Goal: Transaction & Acquisition: Purchase product/service

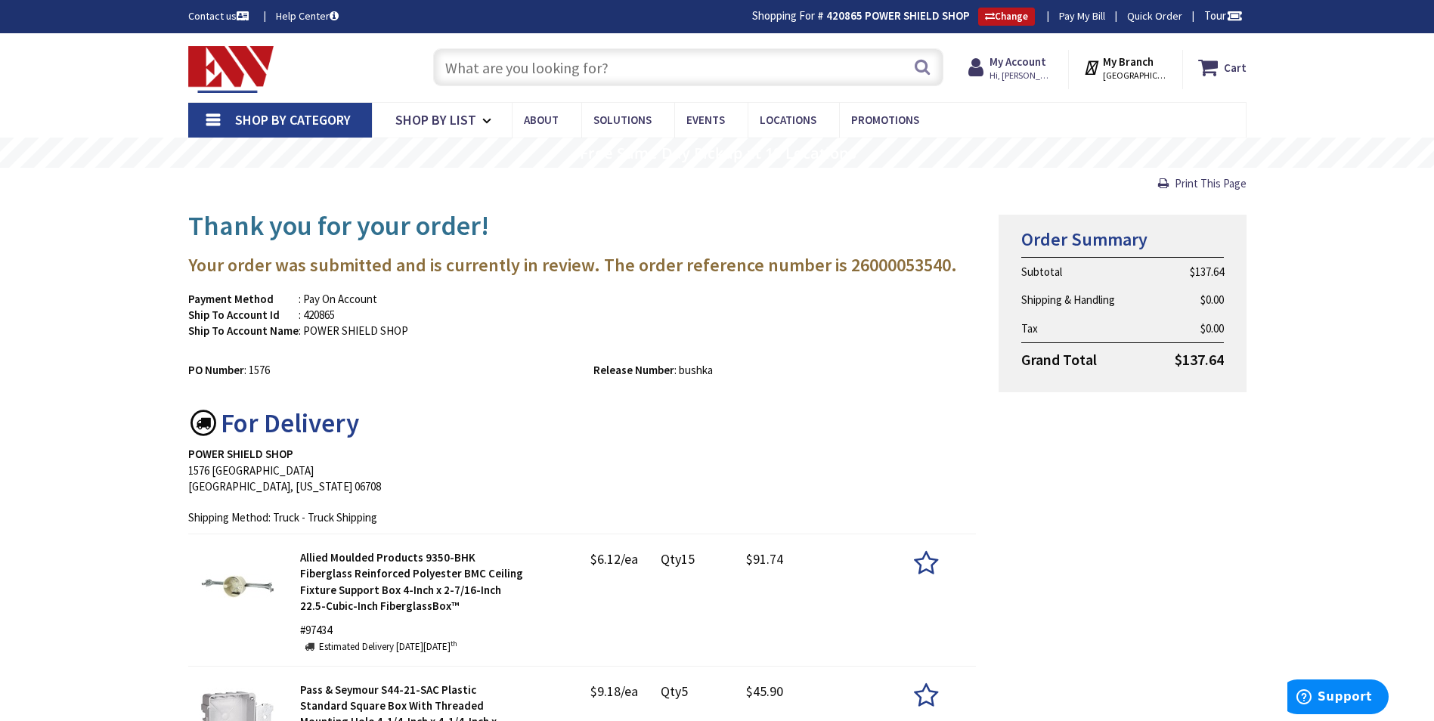
click at [653, 60] on input "text" at bounding box center [688, 67] width 510 height 38
paste input "U4911-X-BL"
click at [933, 70] on input "U4911-X-BL" at bounding box center [688, 67] width 510 height 38
type input "U4911-X-BL"
click at [913, 67] on button "Search" at bounding box center [922, 67] width 20 height 34
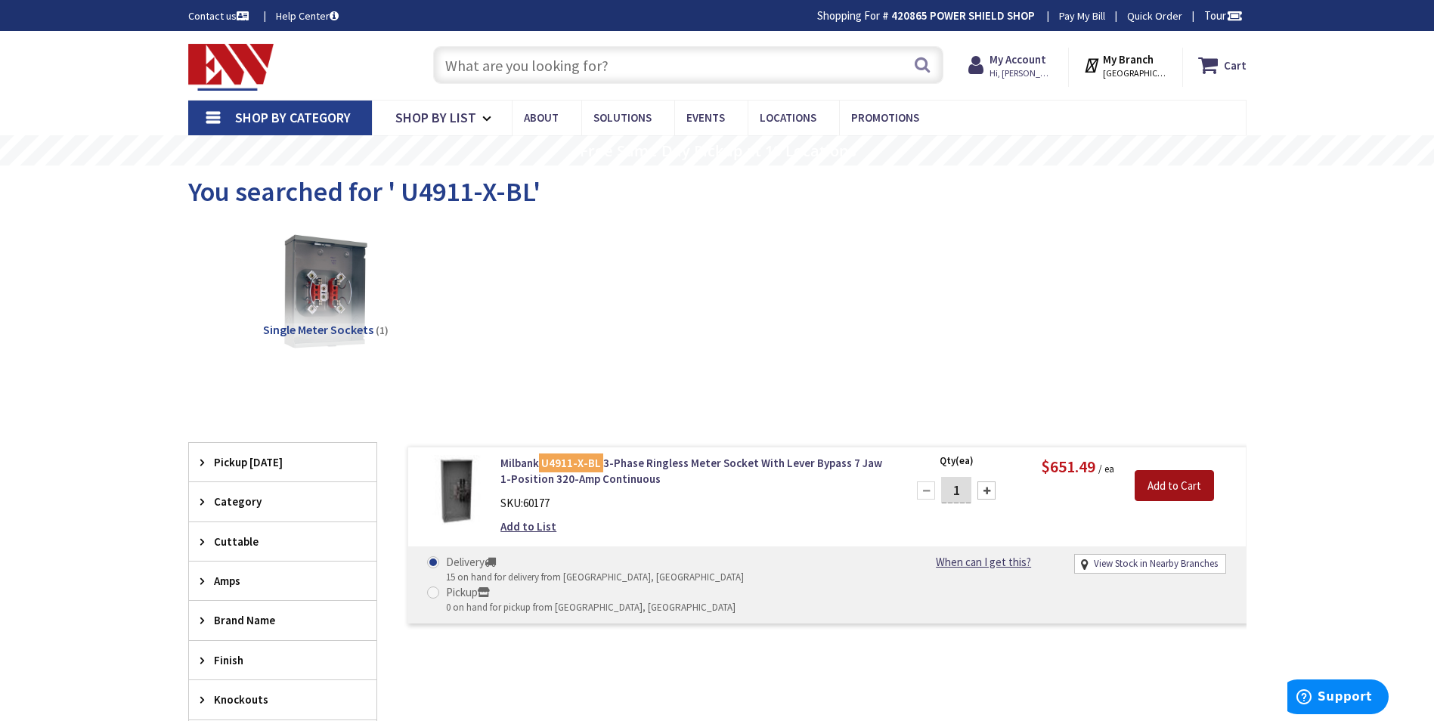
click at [1158, 482] on input "Add to Cart" at bounding box center [1173, 486] width 79 height 32
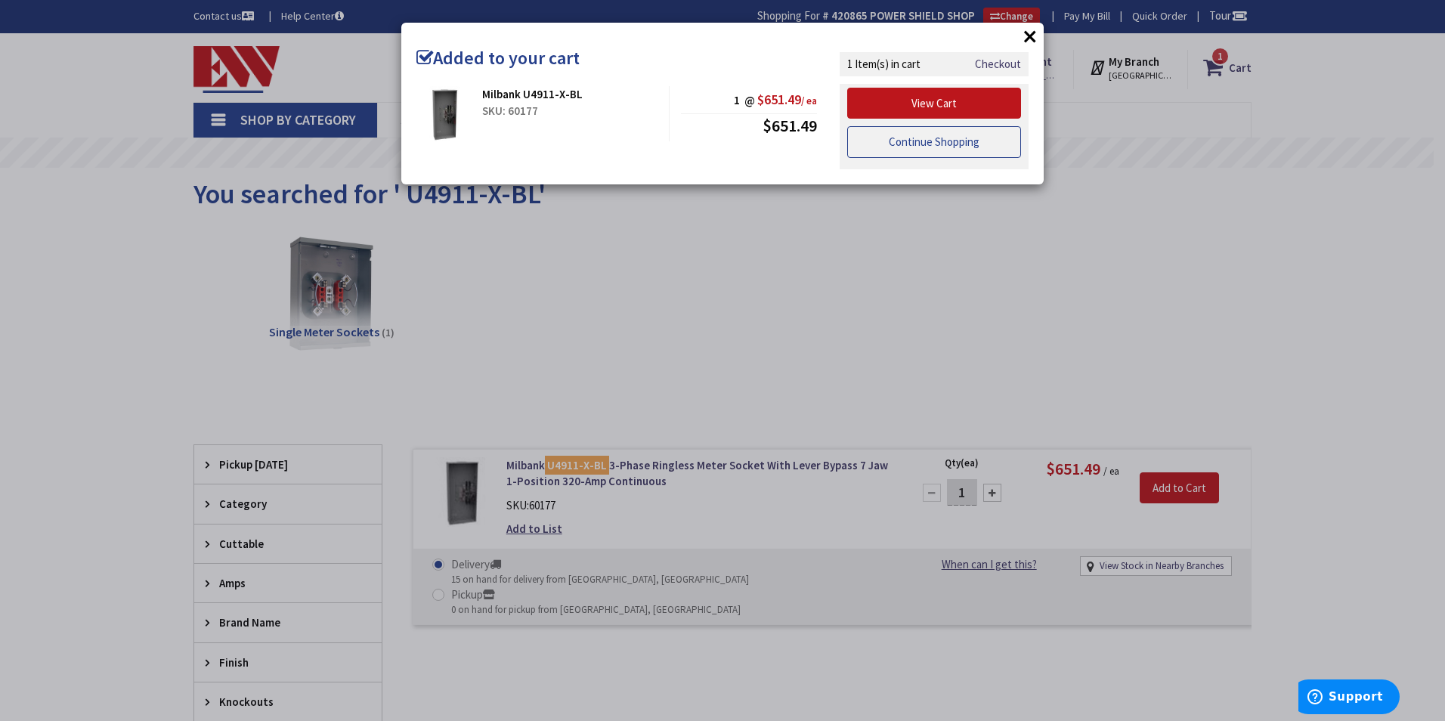
click at [940, 144] on link "Continue Shopping" at bounding box center [934, 142] width 174 height 32
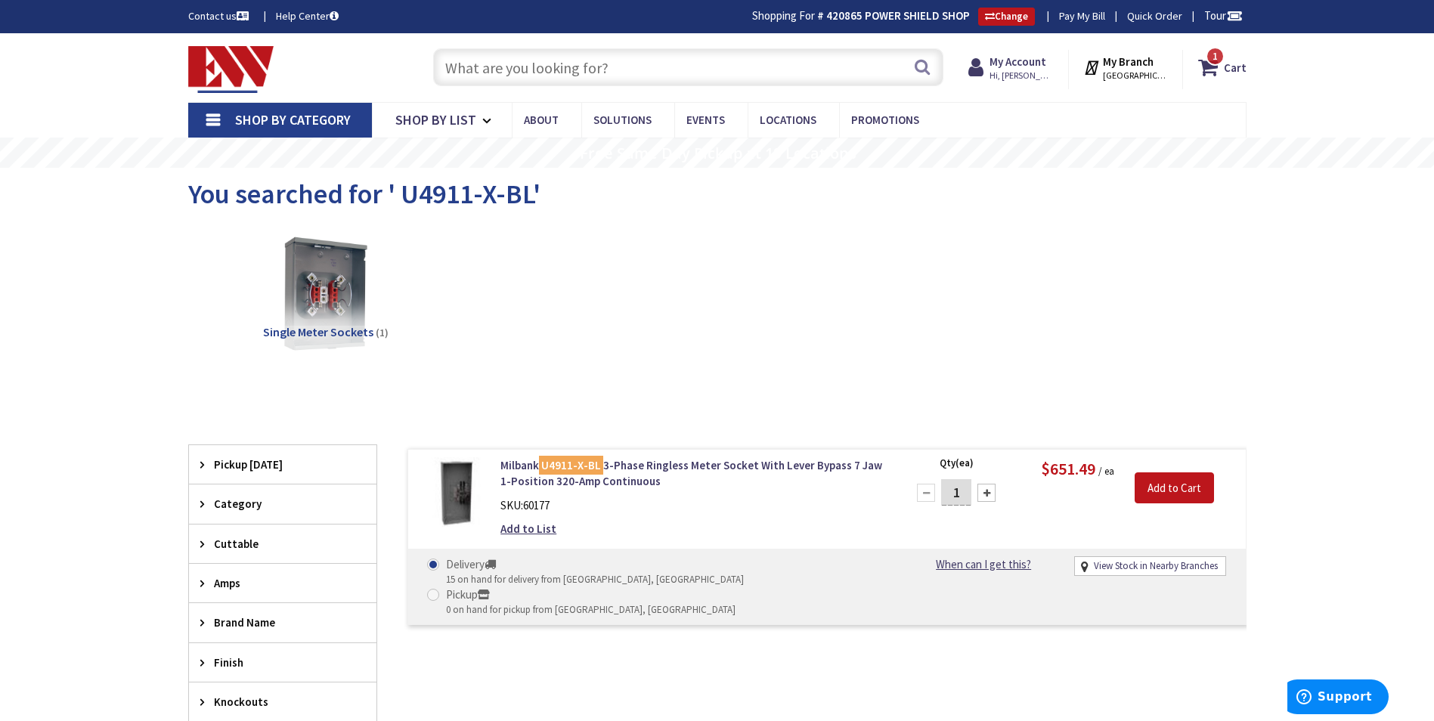
click at [642, 69] on input "text" at bounding box center [688, 67] width 510 height 38
click at [1215, 64] on span "1 1 items" at bounding box center [1214, 56] width 19 height 19
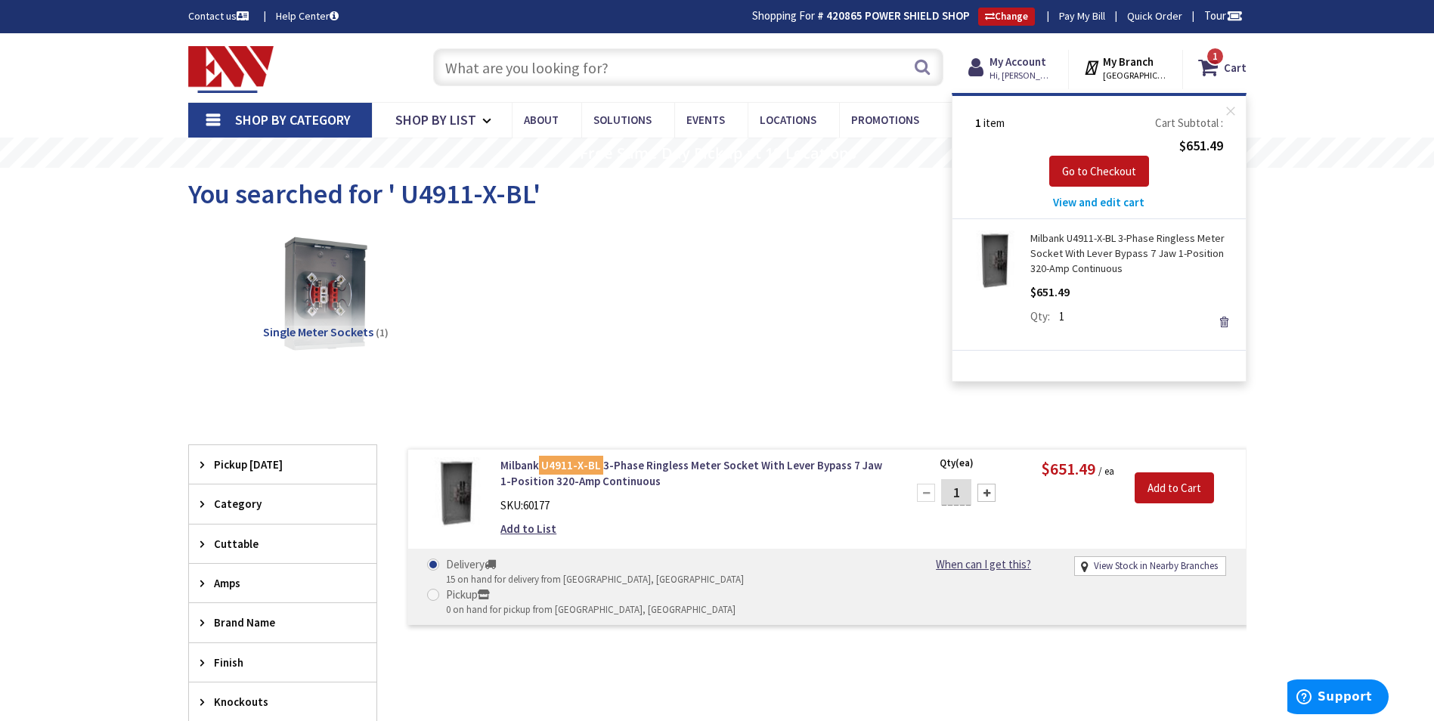
click at [670, 70] on input "text" at bounding box center [688, 67] width 510 height 38
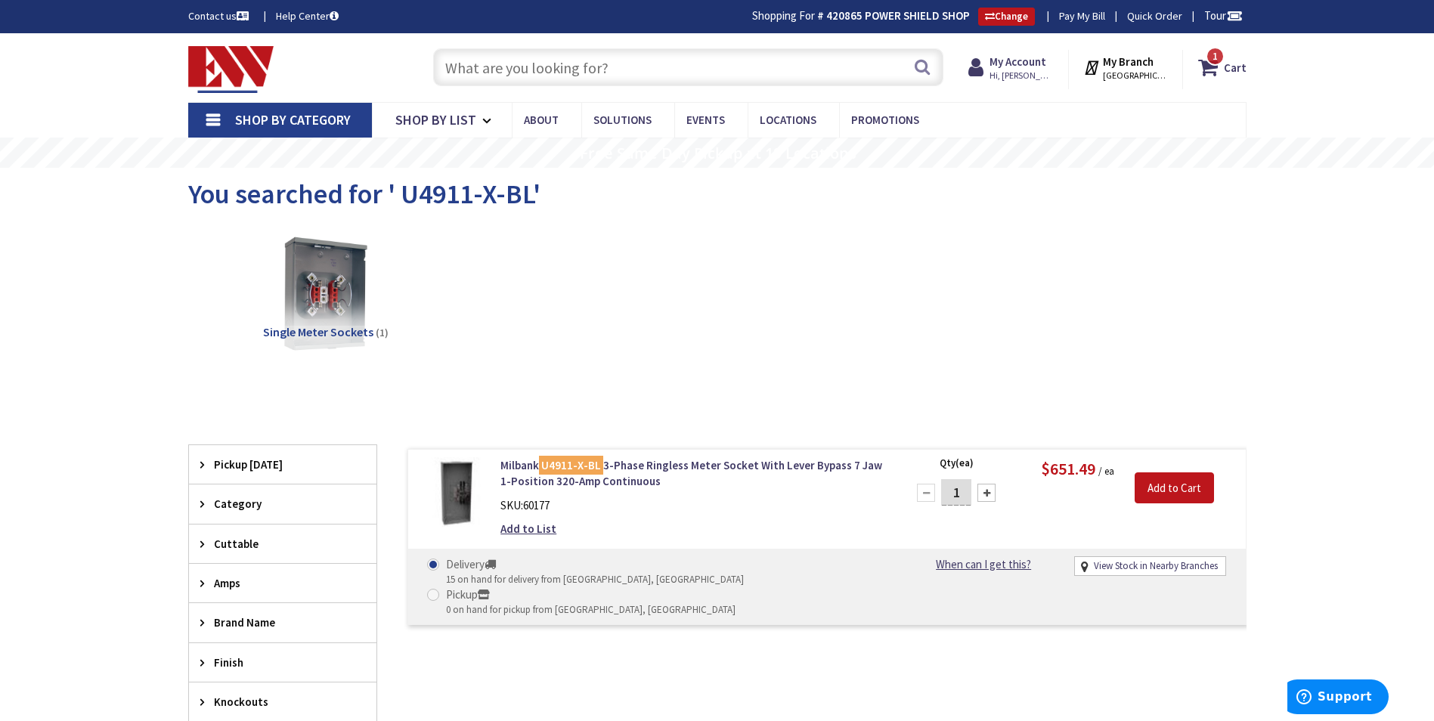
click at [673, 67] on input "text" at bounding box center [688, 67] width 510 height 38
click at [1026, 67] on strong "My Account" at bounding box center [1017, 61] width 57 height 14
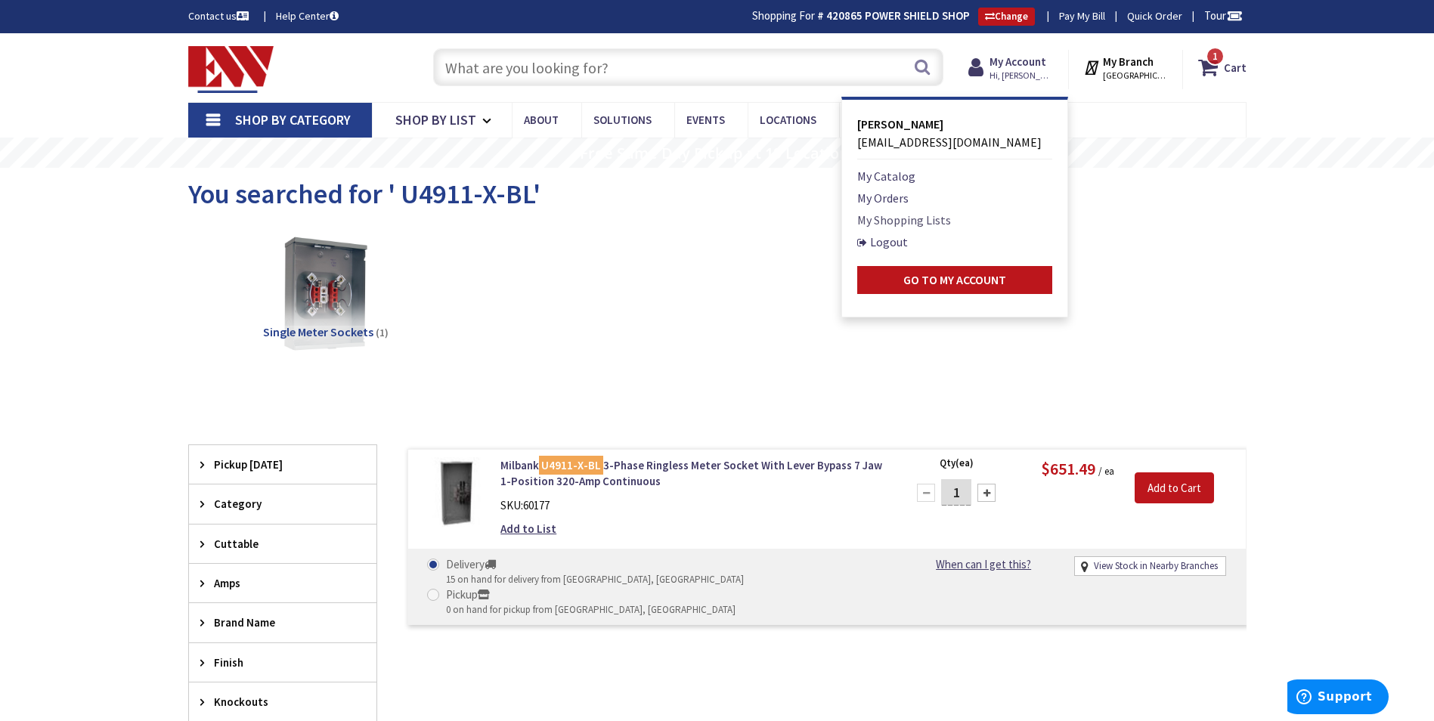
click at [923, 219] on link "My Shopping Lists" at bounding box center [904, 220] width 94 height 18
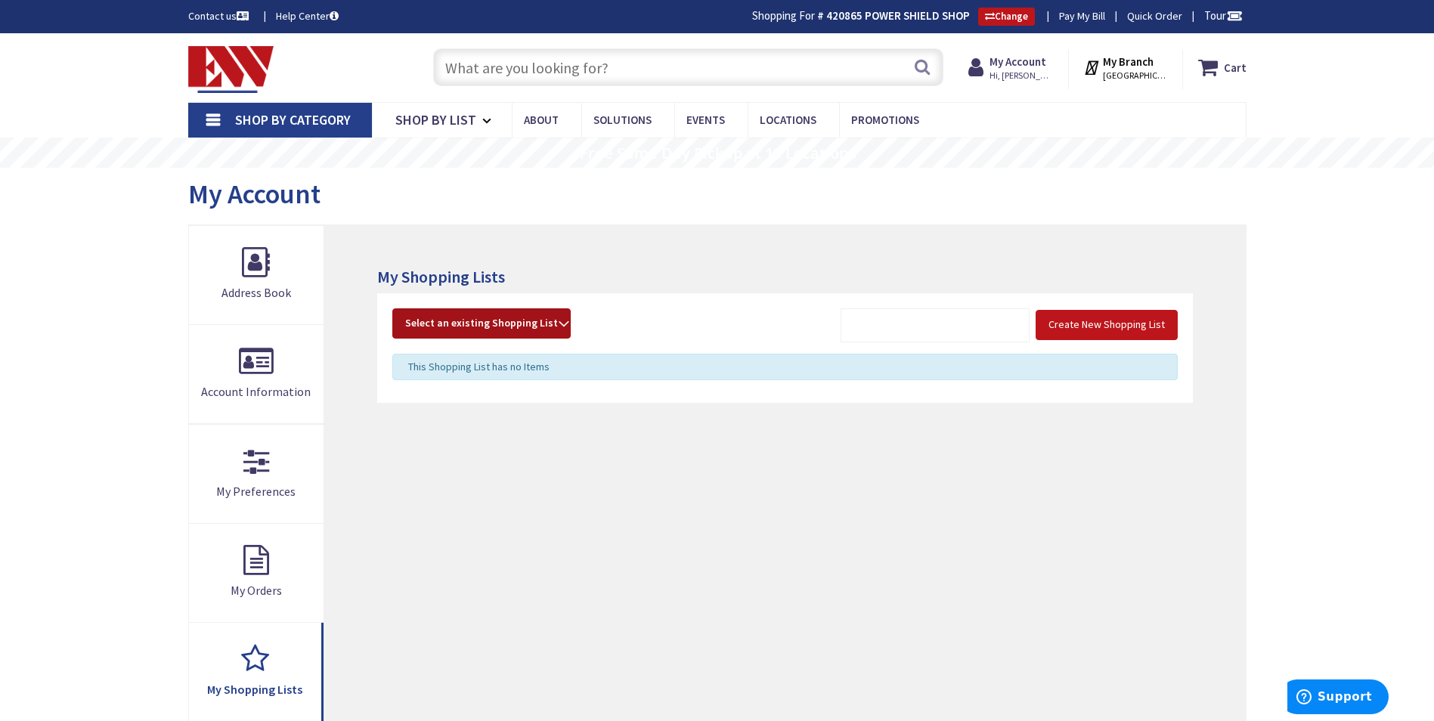
click at [547, 321] on strong "Select an existing Shopping List" at bounding box center [481, 323] width 153 height 18
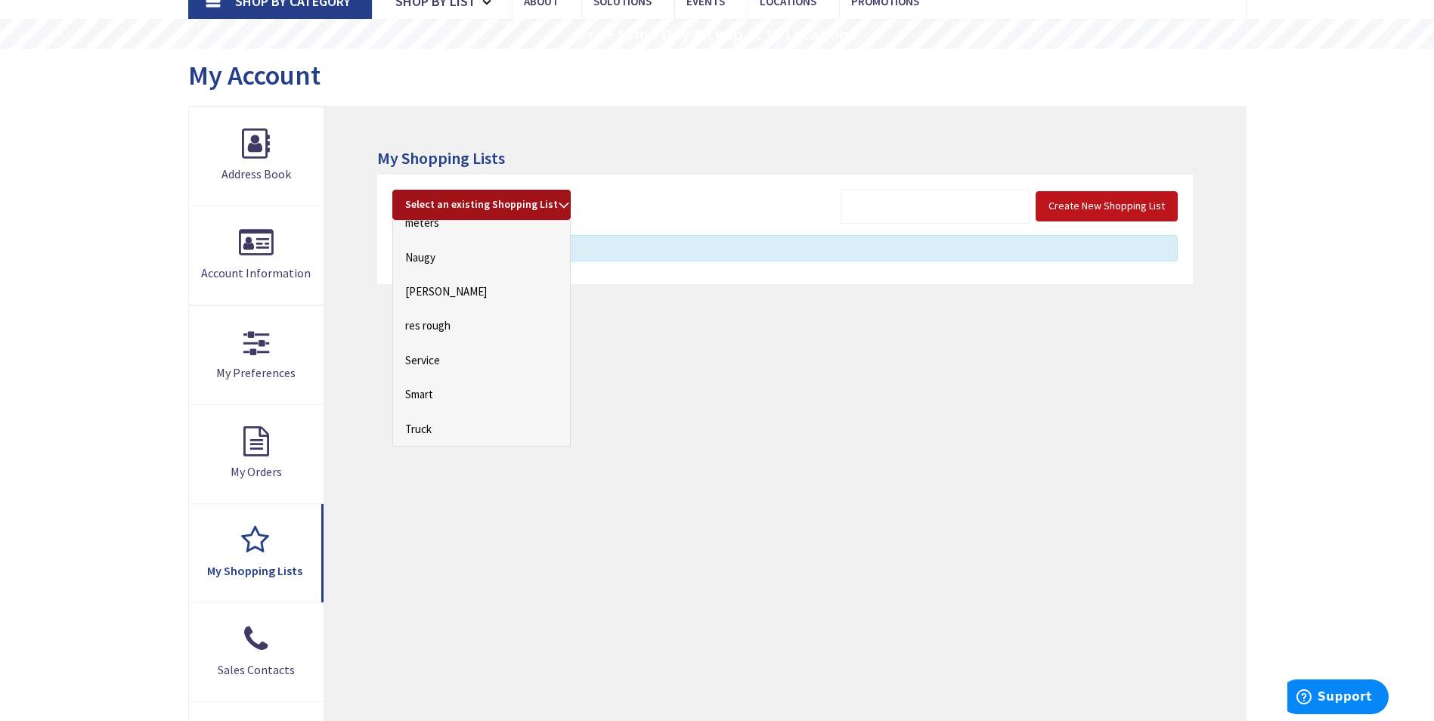
scroll to position [151, 0]
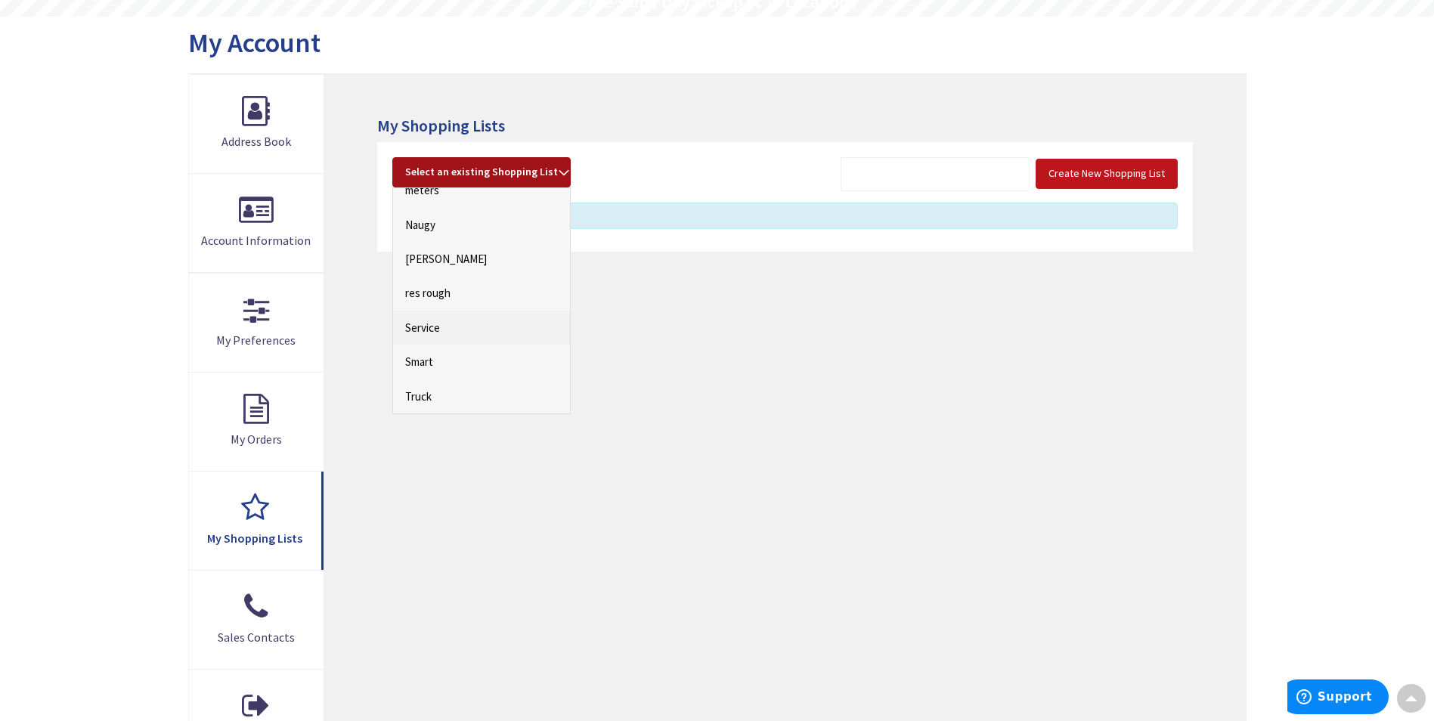
click at [450, 333] on link "Service" at bounding box center [481, 328] width 177 height 34
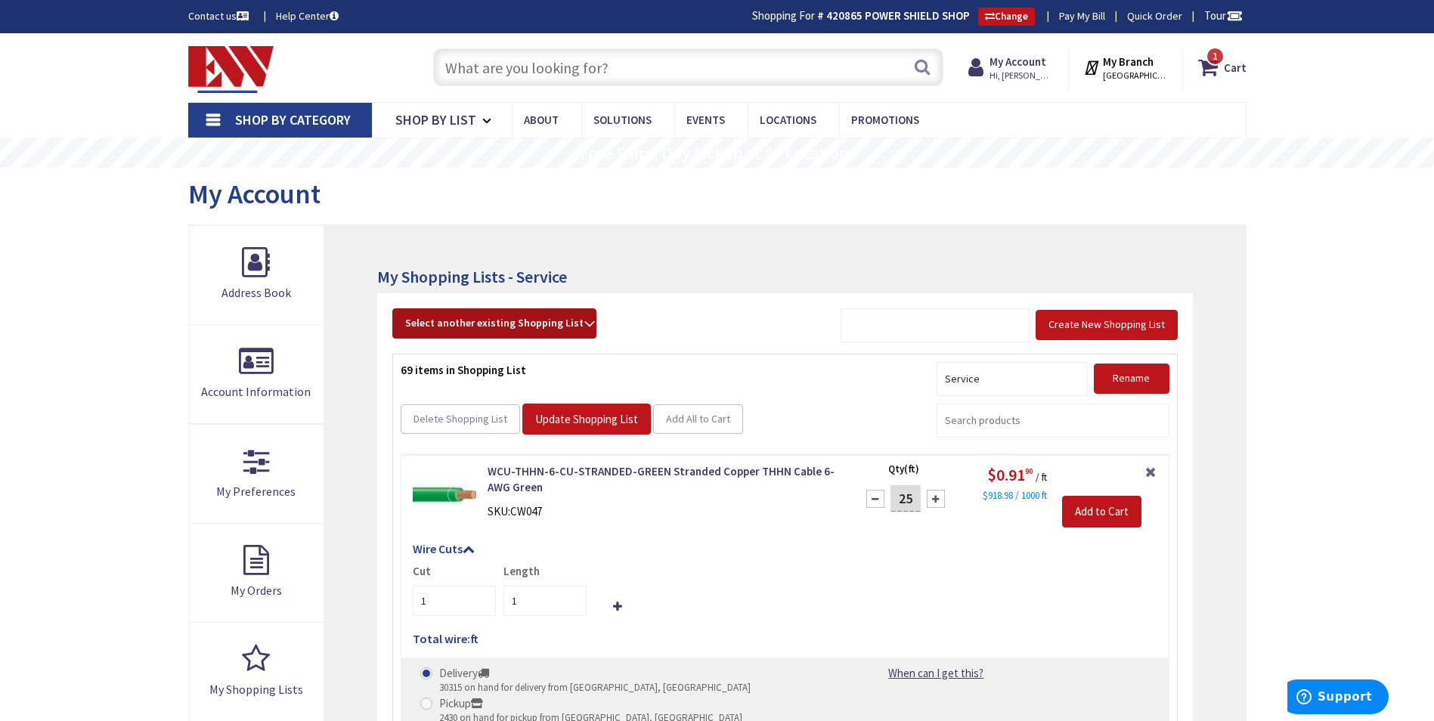
click at [561, 312] on button "Select another existing Shopping List" at bounding box center [494, 323] width 204 height 30
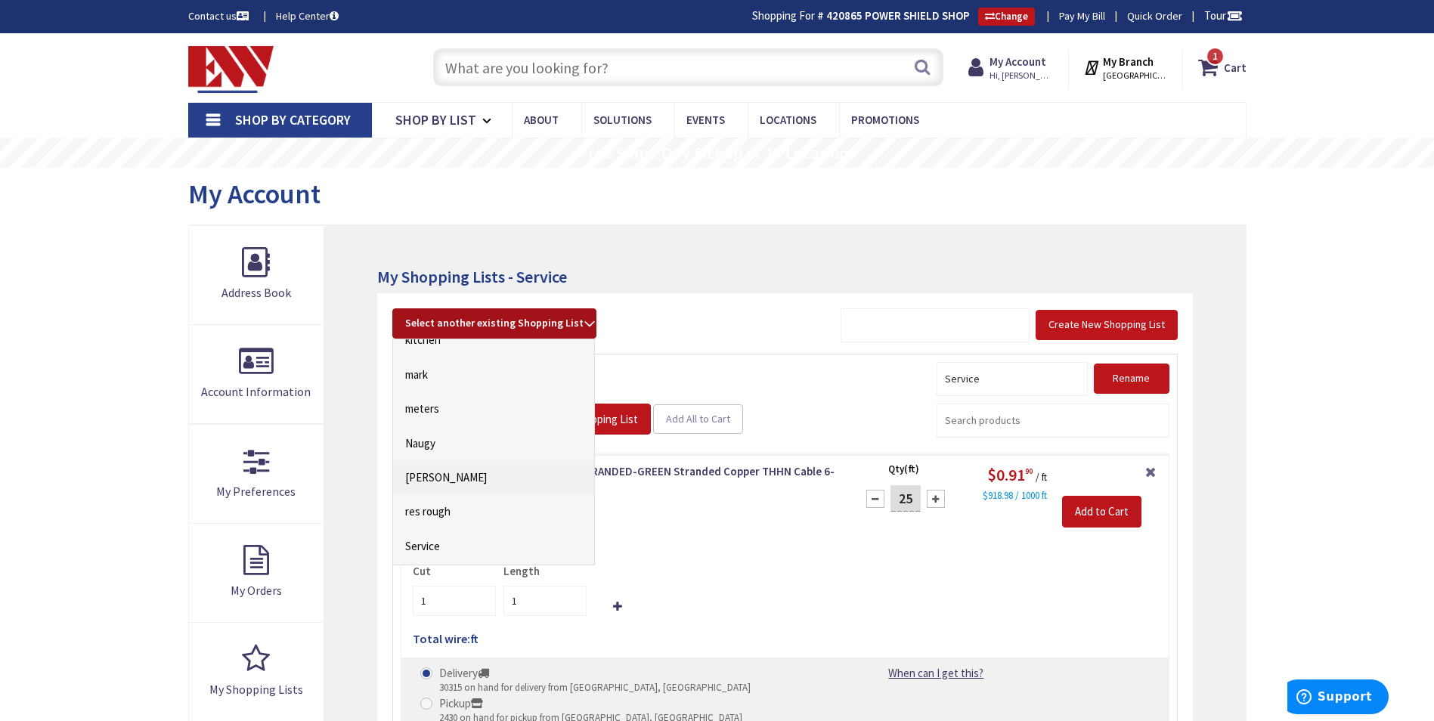
scroll to position [104, 0]
click at [444, 493] on link "meters" at bounding box center [493, 492] width 201 height 34
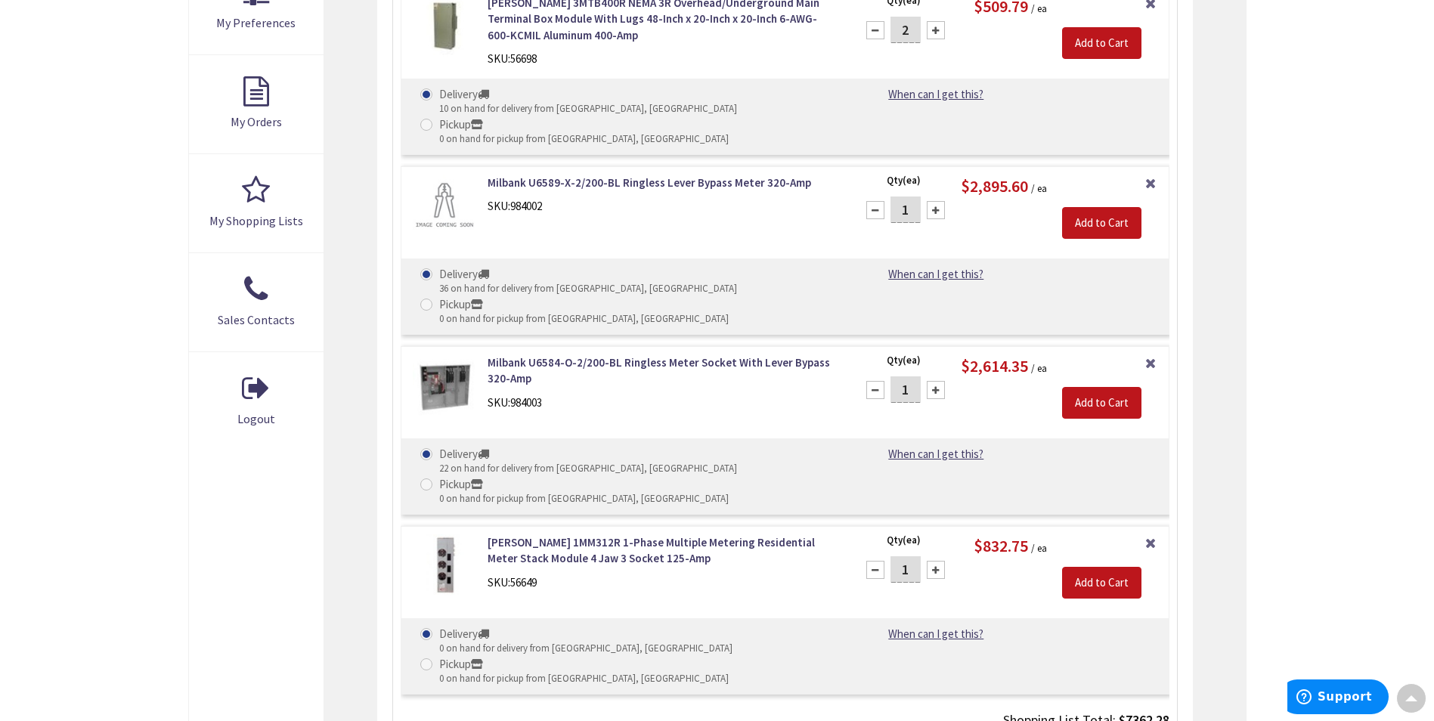
scroll to position [524, 0]
